Goal: Transaction & Acquisition: Purchase product/service

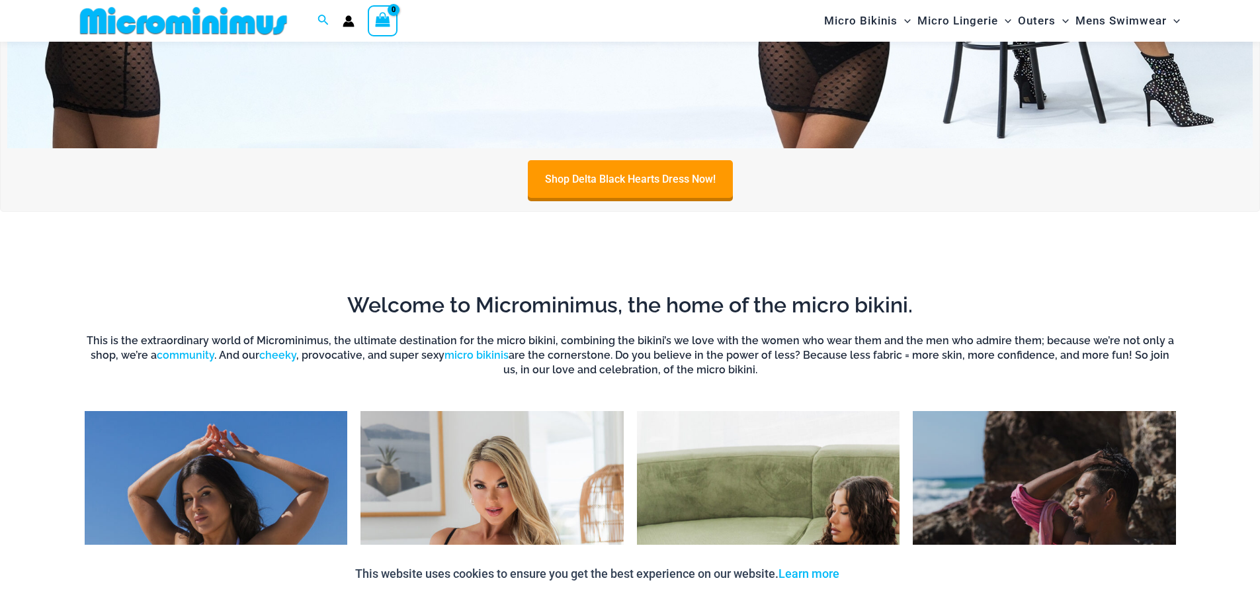
scroll to position [1179, 0]
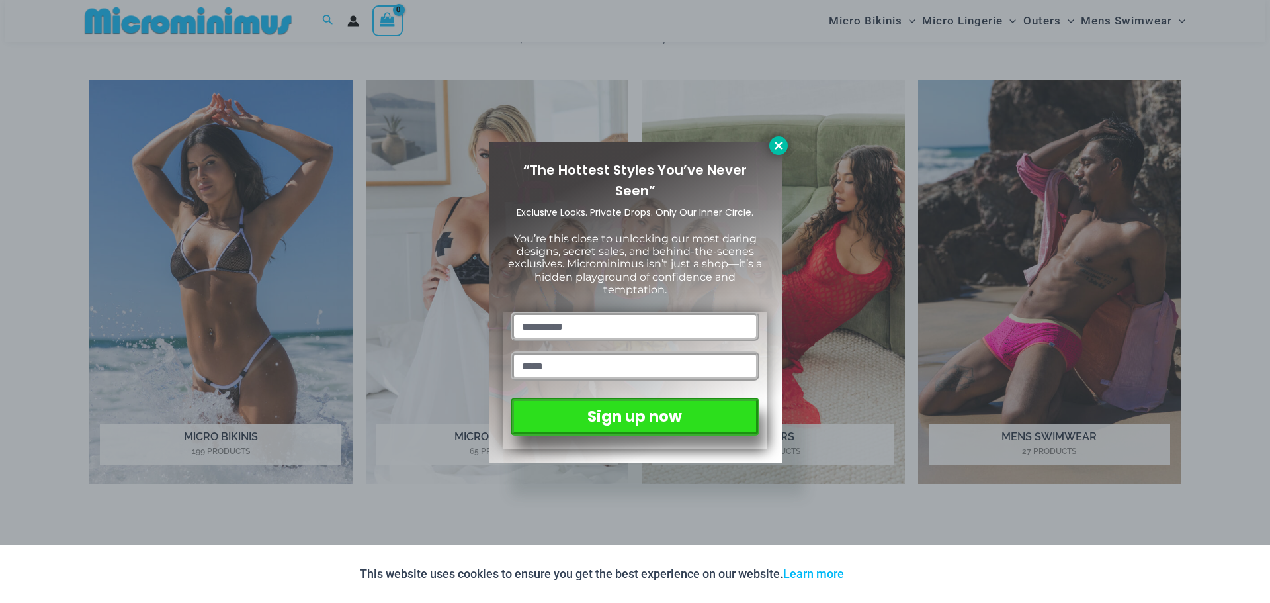
click at [776, 149] on icon at bounding box center [778, 145] width 7 height 7
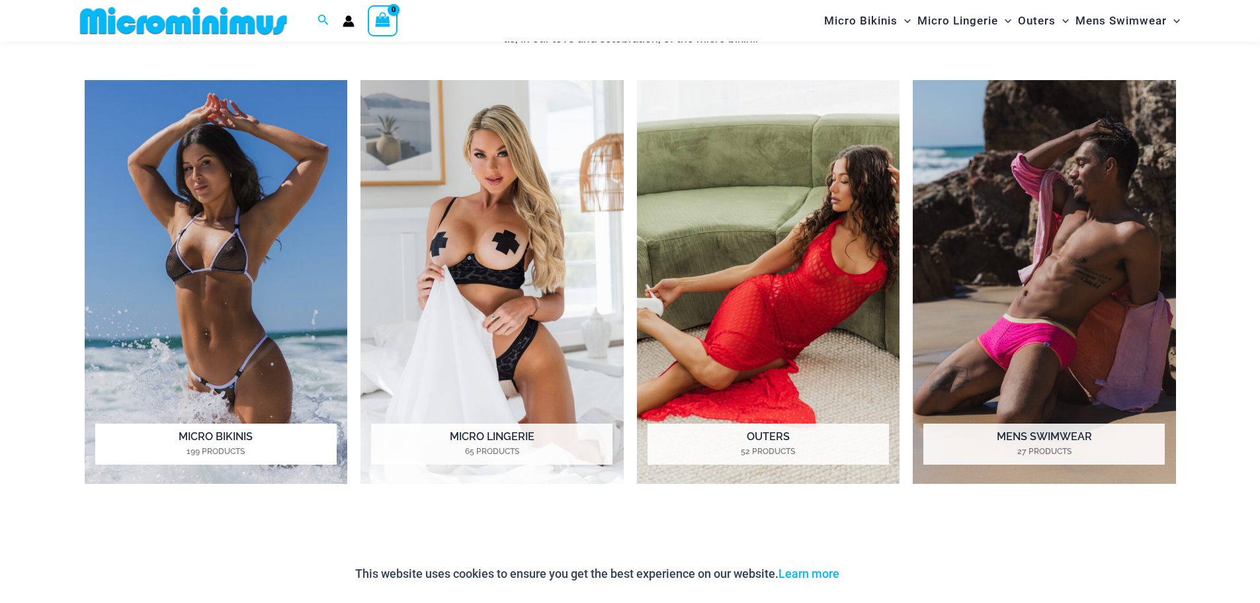
click at [237, 444] on h2 "Micro Bikinis 199 Products" at bounding box center [215, 443] width 241 height 41
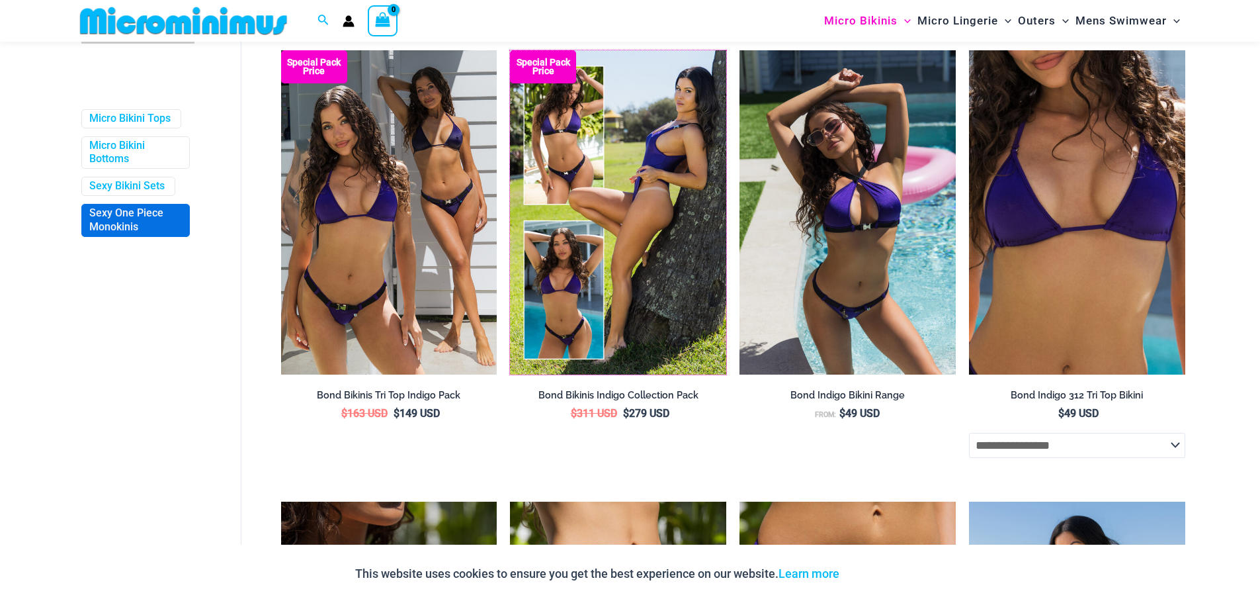
scroll to position [66, 0]
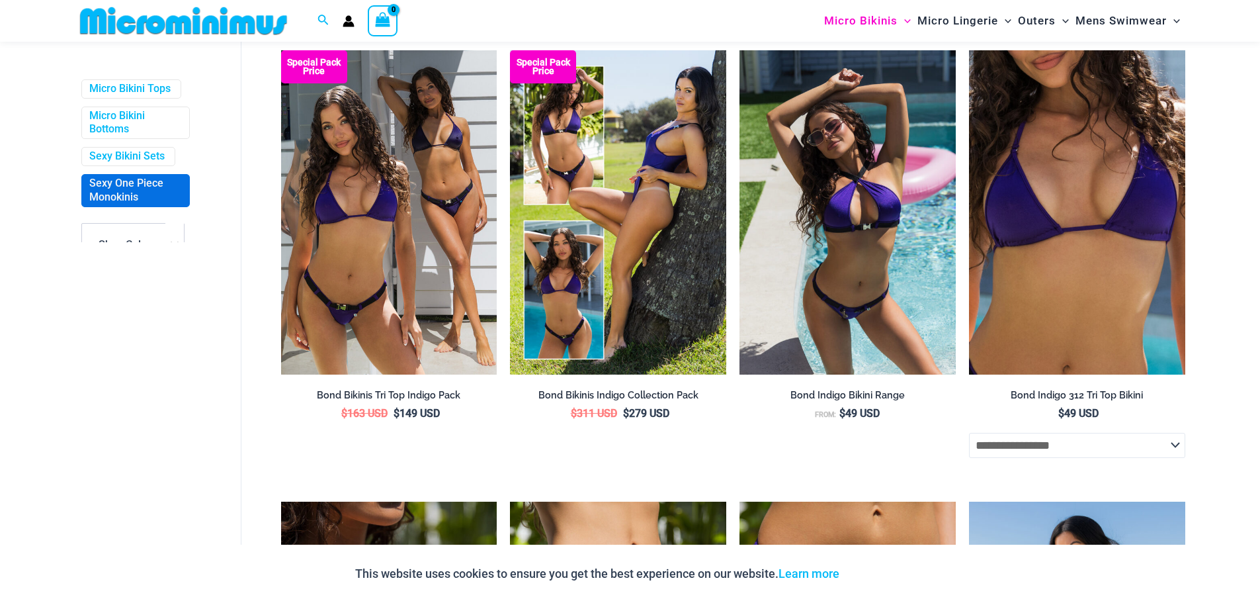
click at [134, 204] on link "Sexy One Piece Monokinis" at bounding box center [134, 191] width 90 height 28
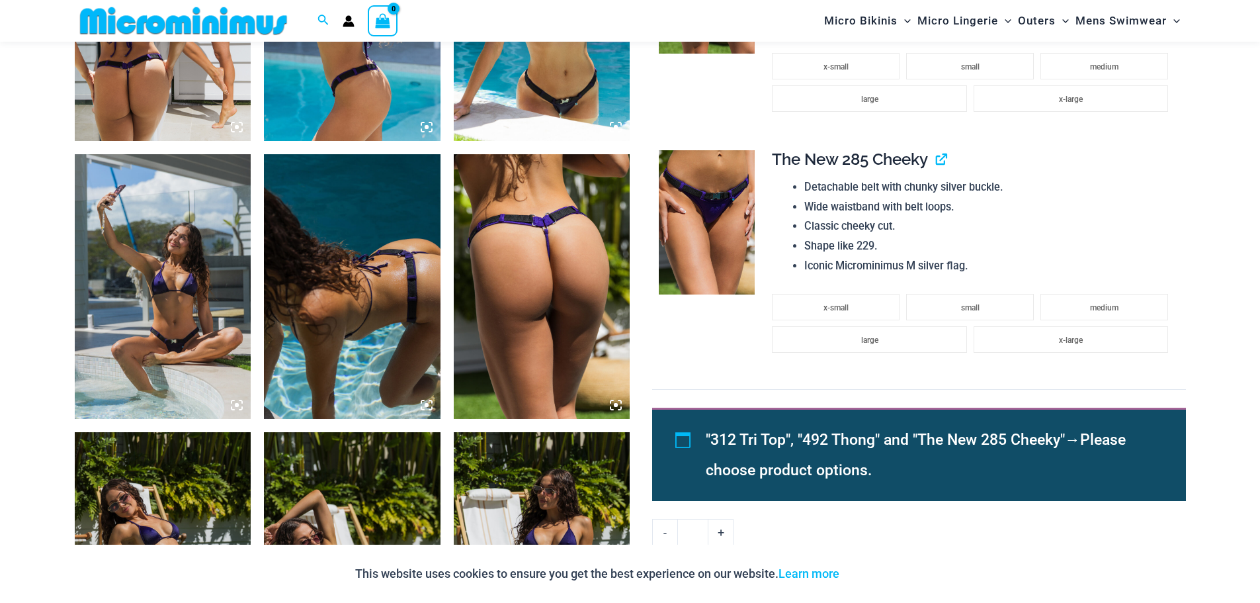
scroll to position [1114, 0]
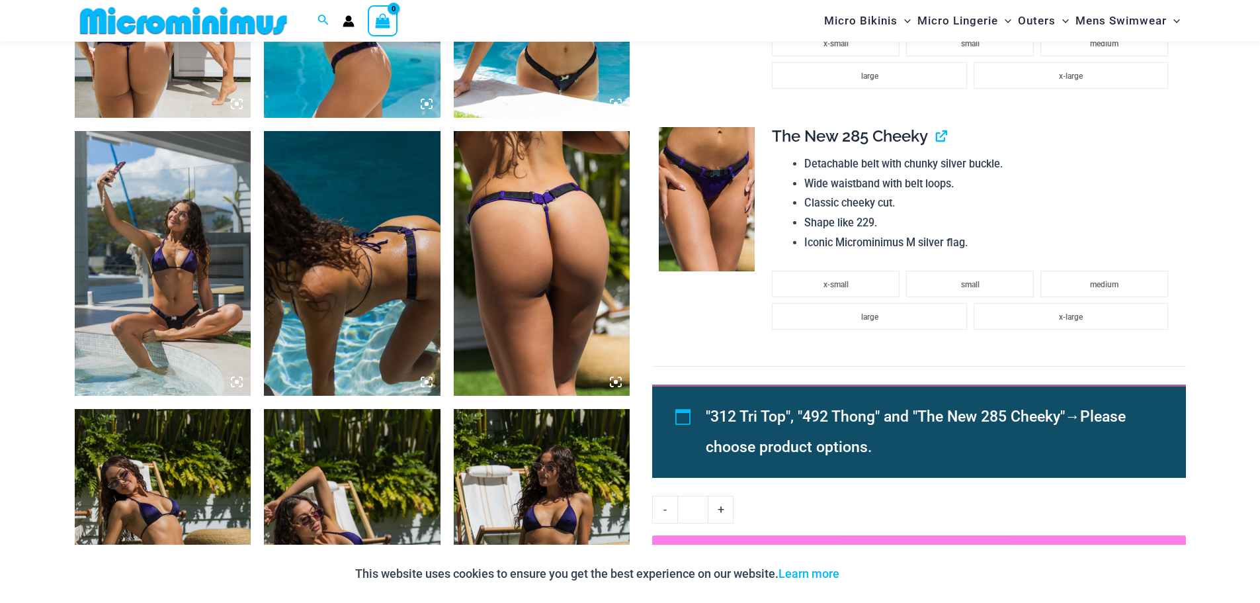
click at [396, 322] on img at bounding box center [352, 263] width 177 height 265
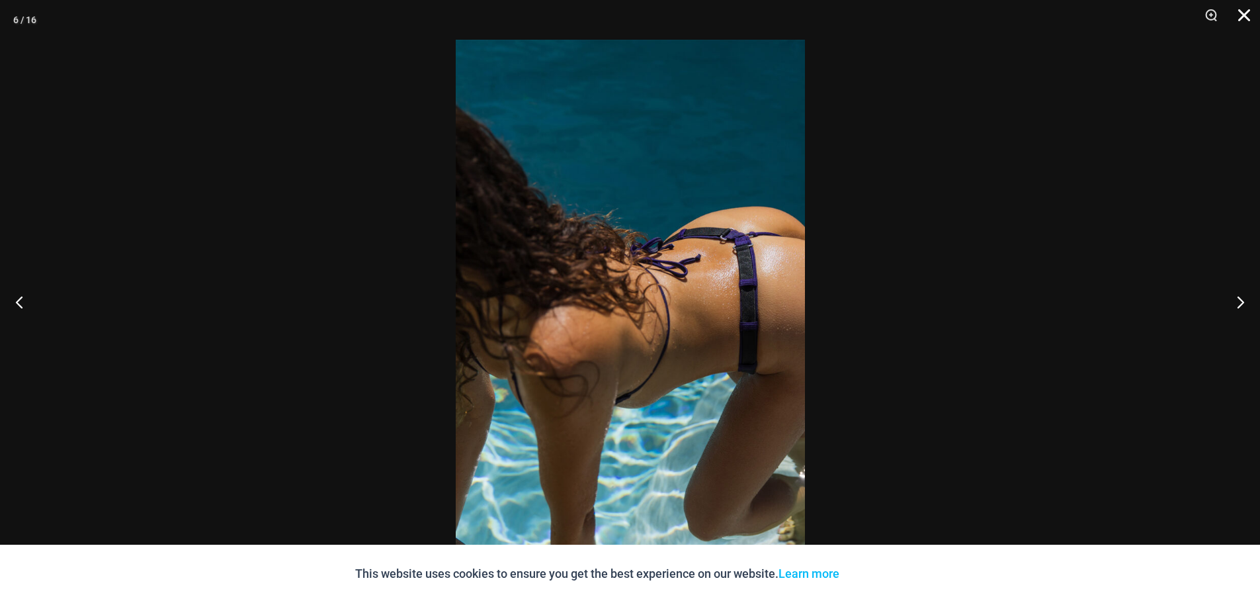
click at [1251, 17] on button "Close" at bounding box center [1239, 20] width 33 height 40
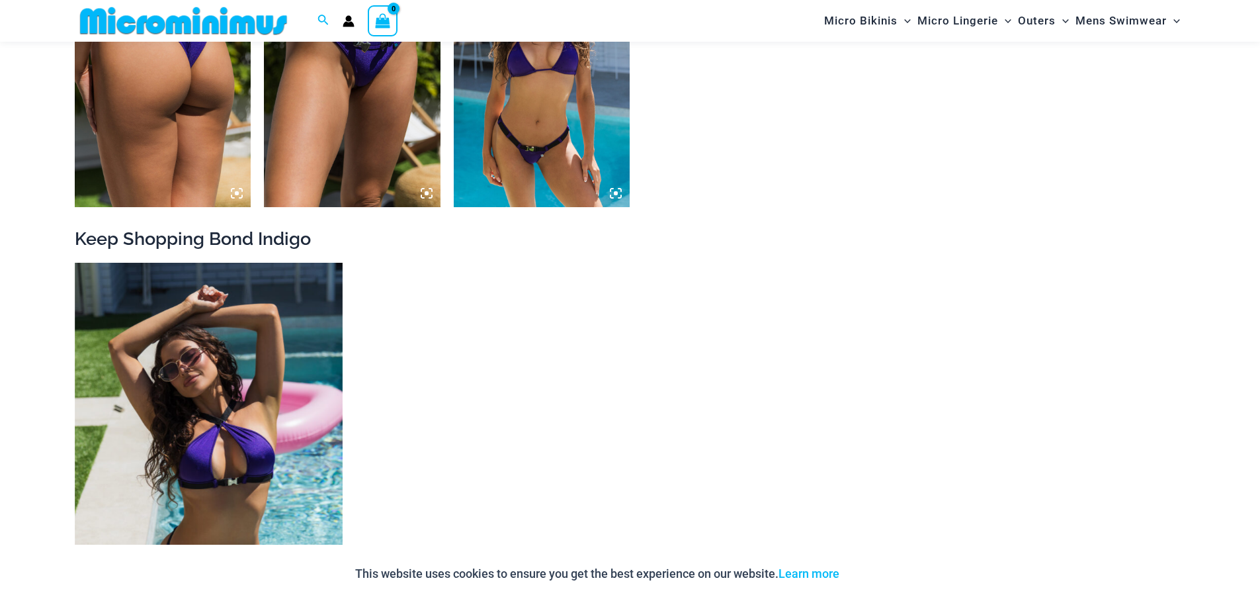
scroll to position [2304, 0]
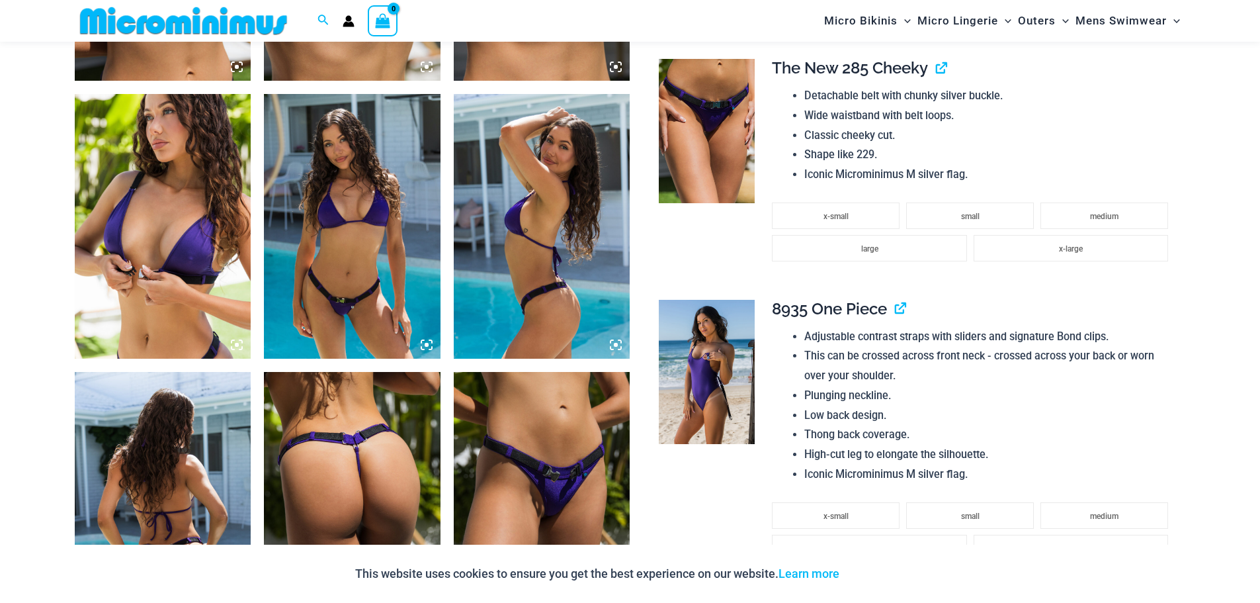
scroll to position [1577, 0]
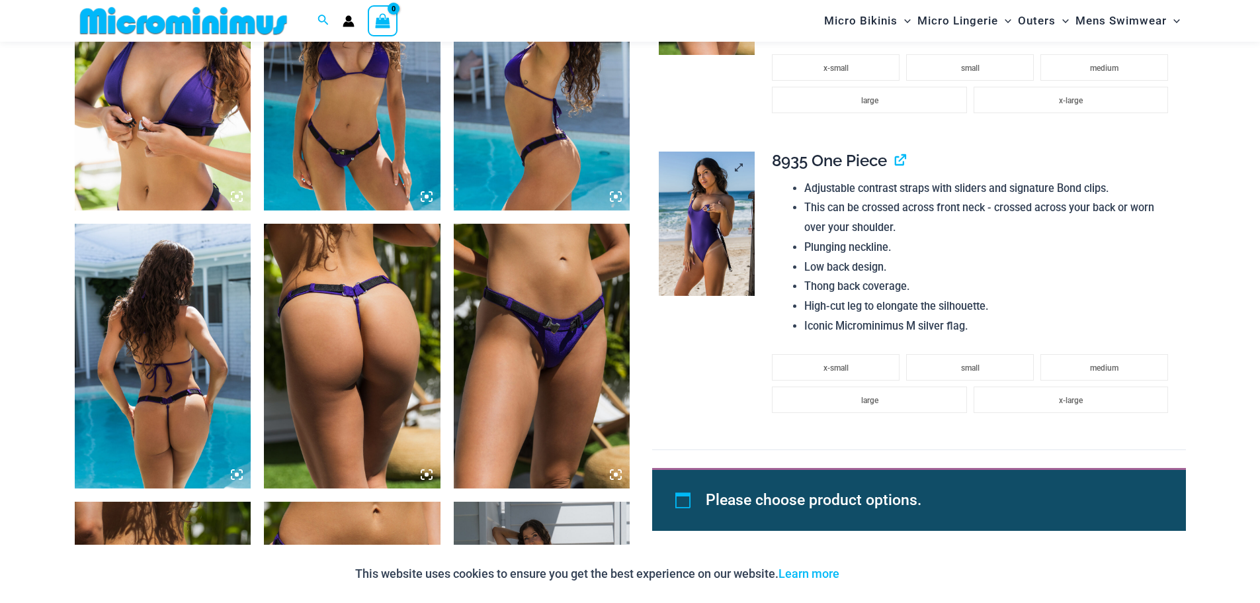
click at [724, 229] on img at bounding box center [707, 223] width 96 height 144
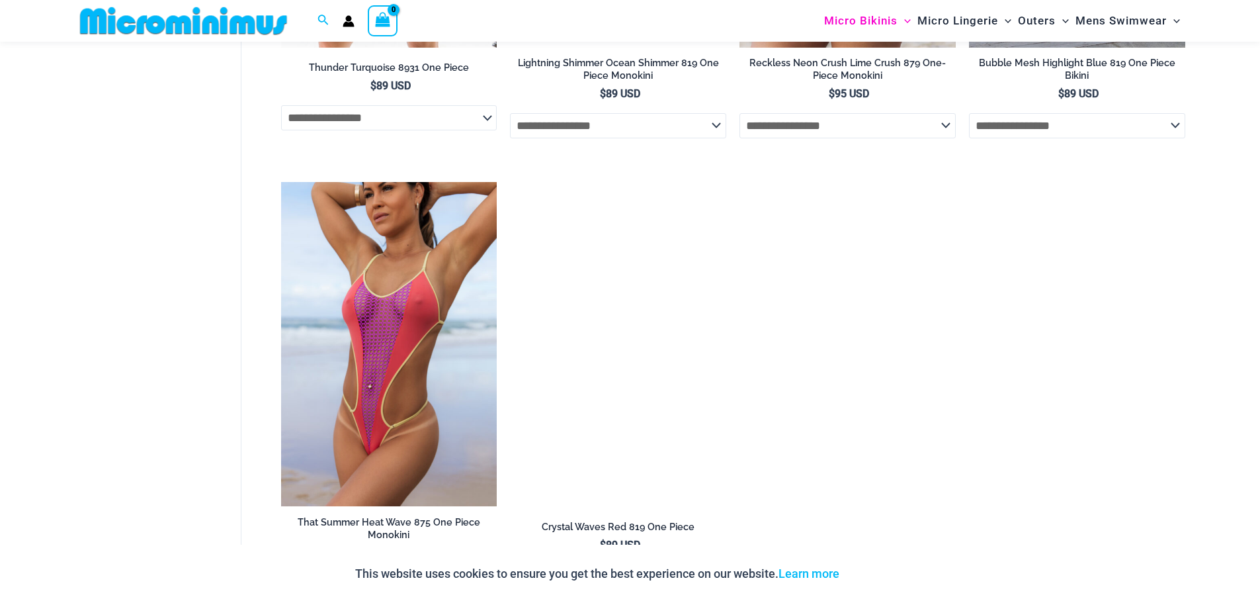
scroll to position [2237, 0]
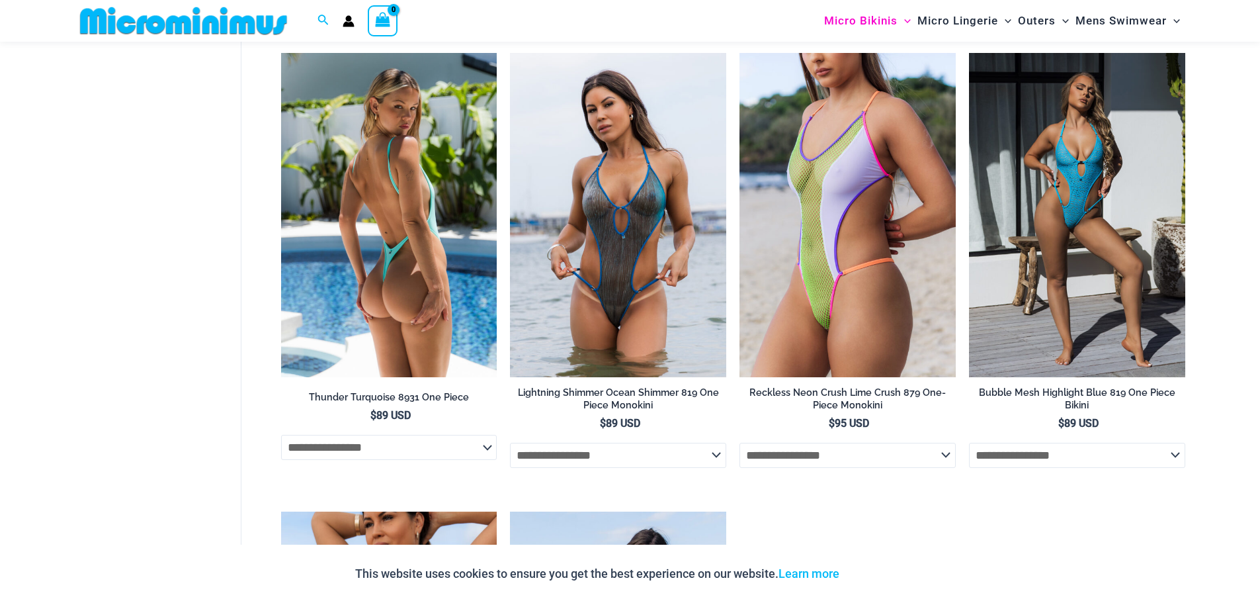
click at [441, 247] on img at bounding box center [389, 215] width 216 height 324
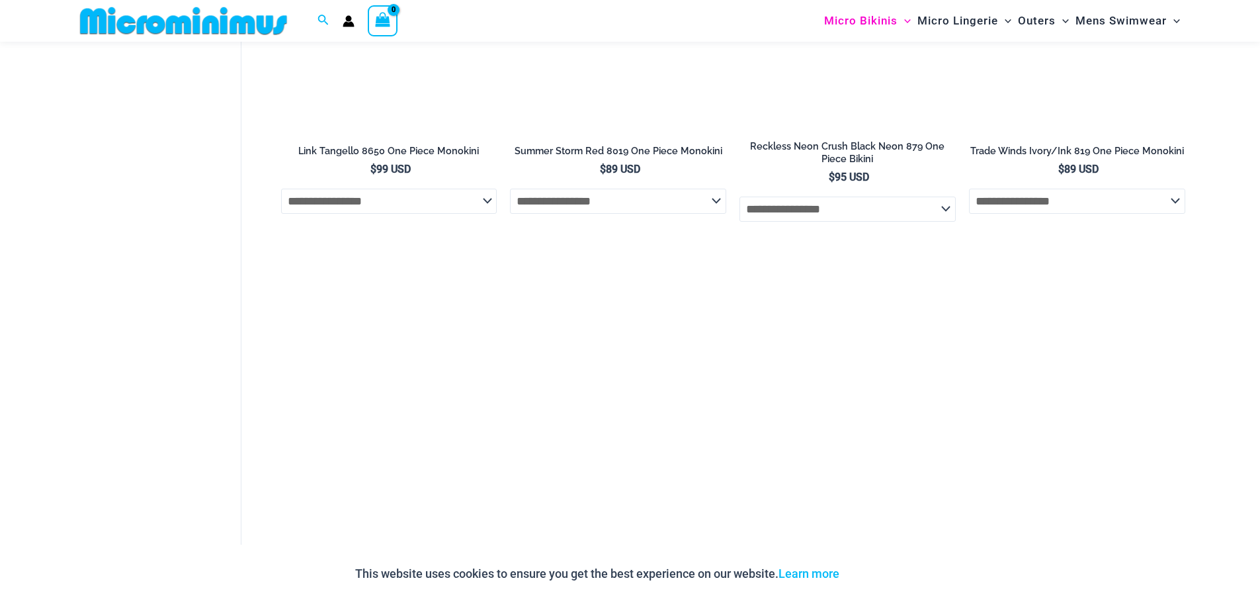
scroll to position [1112, 0]
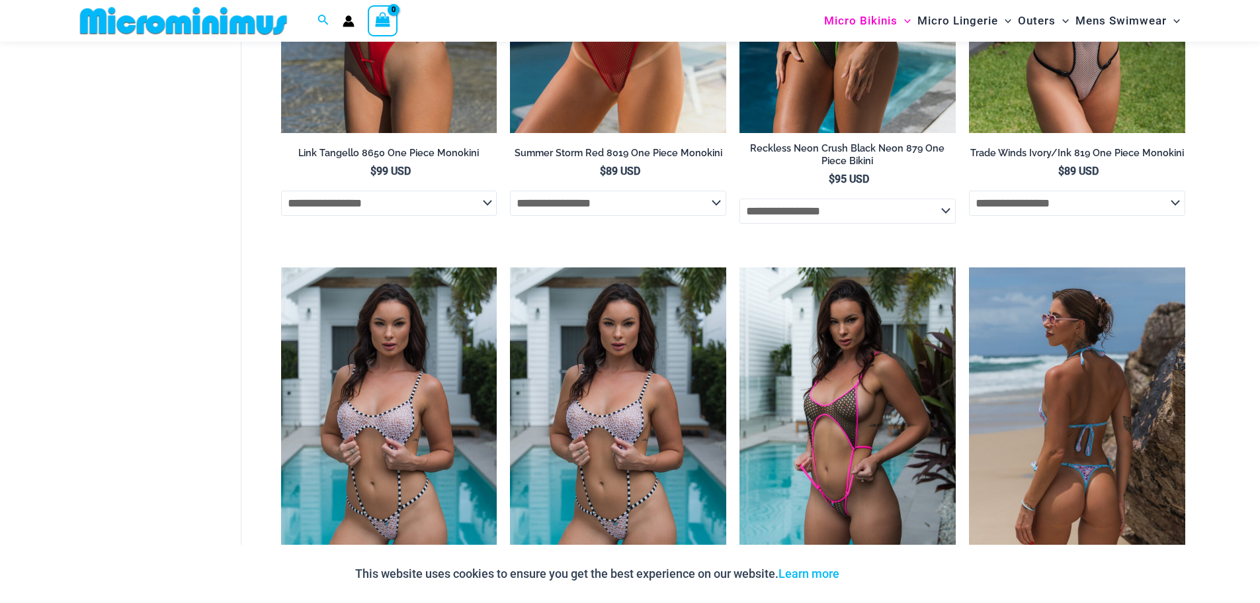
click at [1109, 435] on img at bounding box center [1077, 429] width 216 height 324
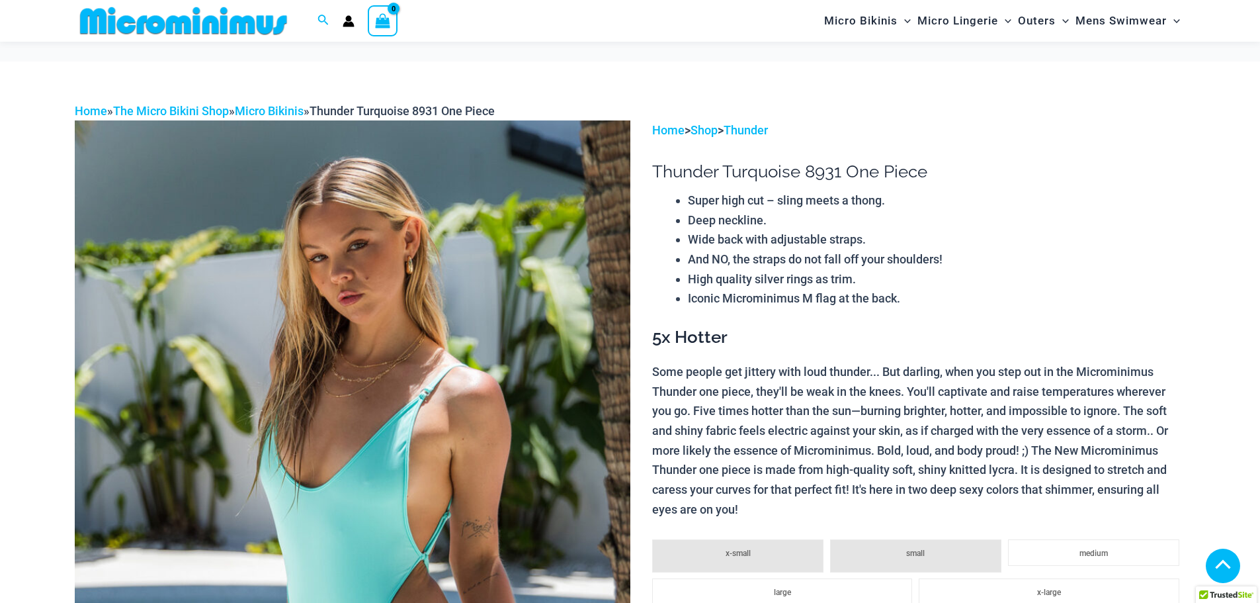
scroll to position [1917, 0]
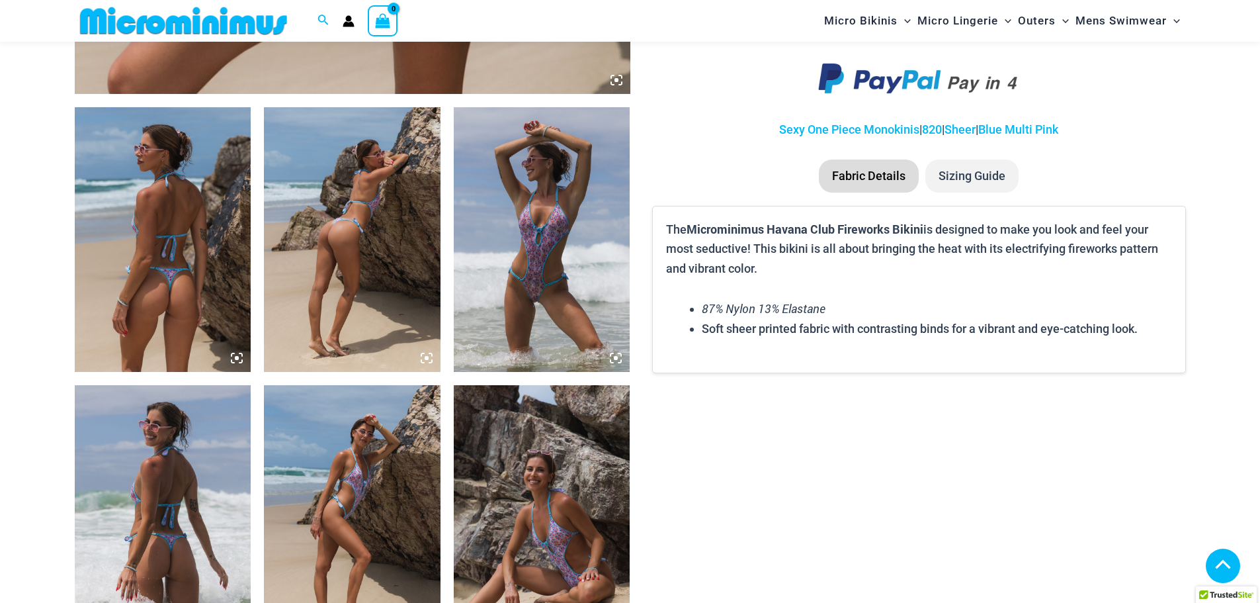
scroll to position [860, 0]
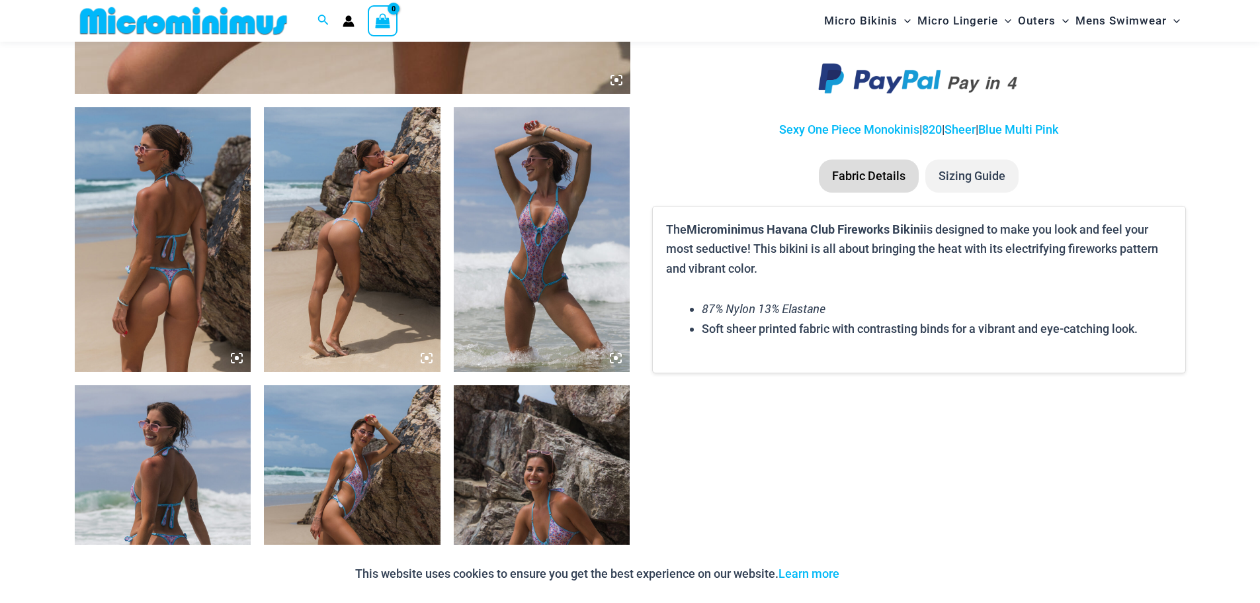
click at [367, 267] on img at bounding box center [352, 239] width 177 height 265
